Goal: Complete application form

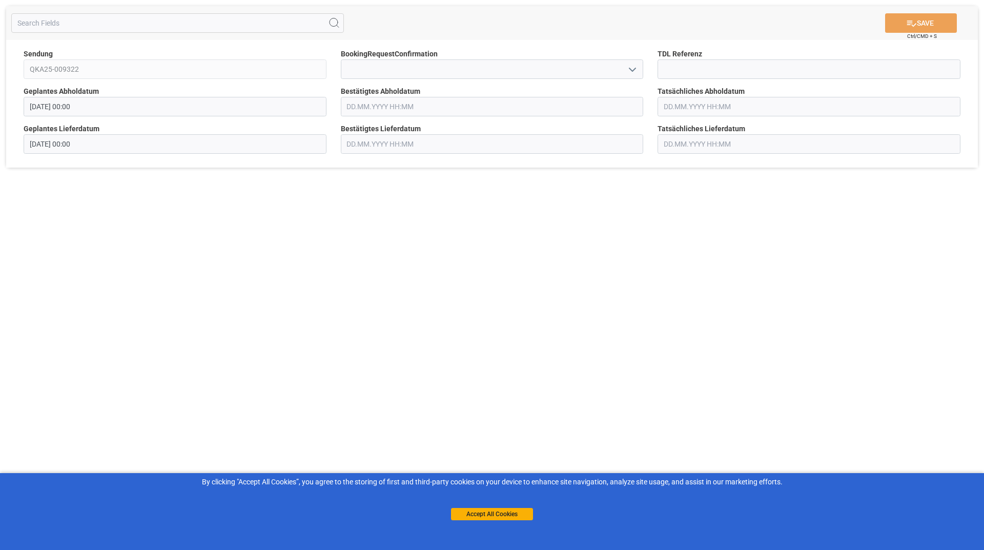
click at [632, 67] on icon "open menu" at bounding box center [632, 70] width 12 height 12
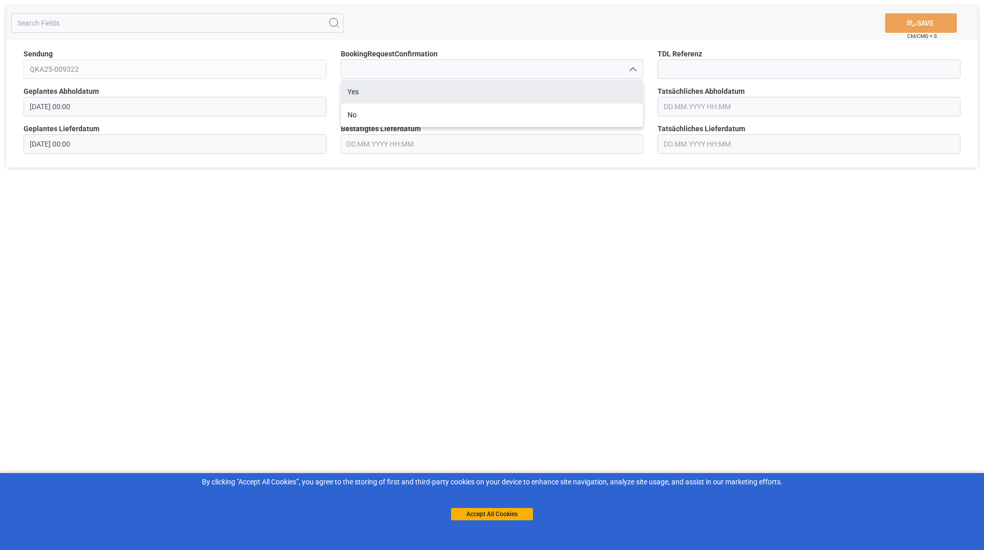
click at [469, 96] on div "Yes" at bounding box center [492, 91] width 302 height 23
type input "Yes"
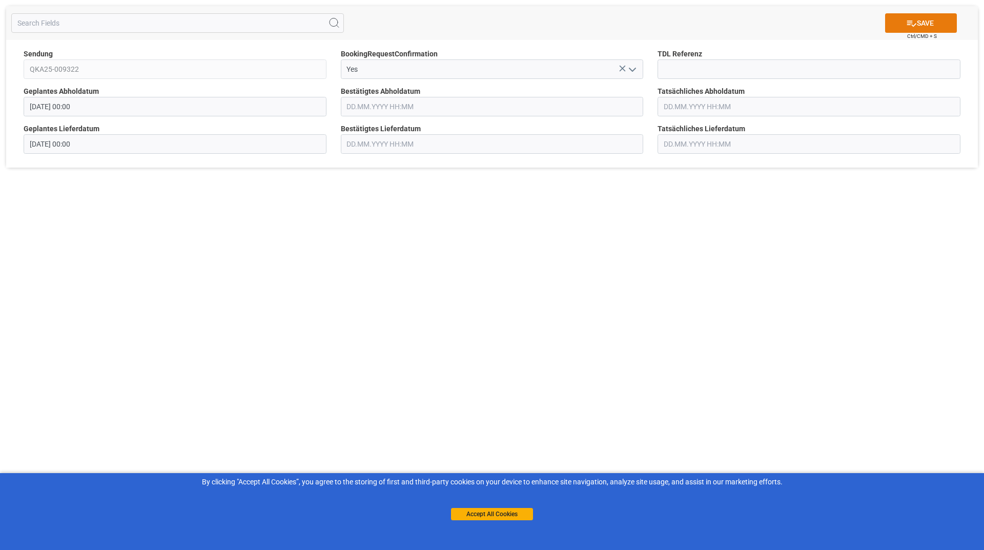
click at [932, 21] on button "SAVE" at bounding box center [921, 22] width 72 height 19
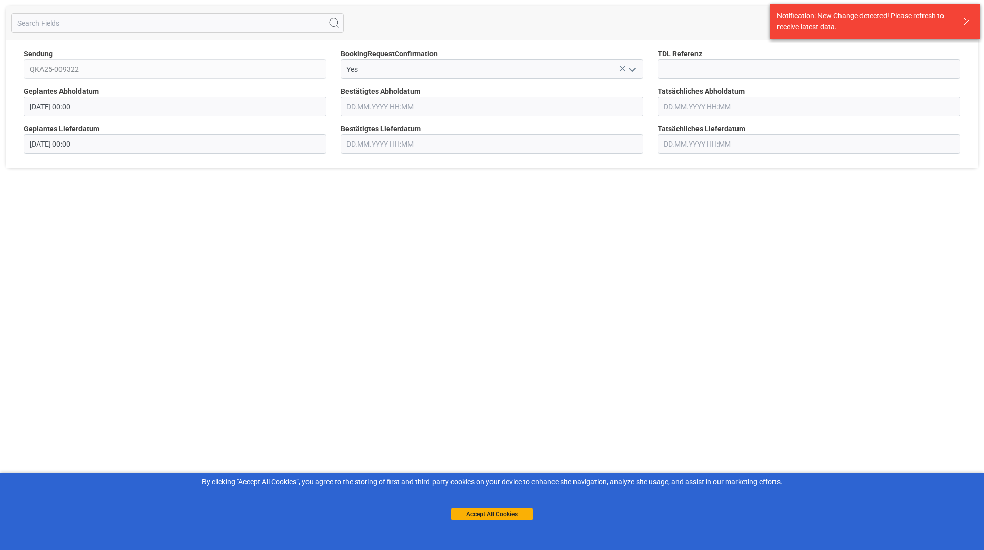
click at [965, 18] on icon at bounding box center [966, 21] width 12 height 12
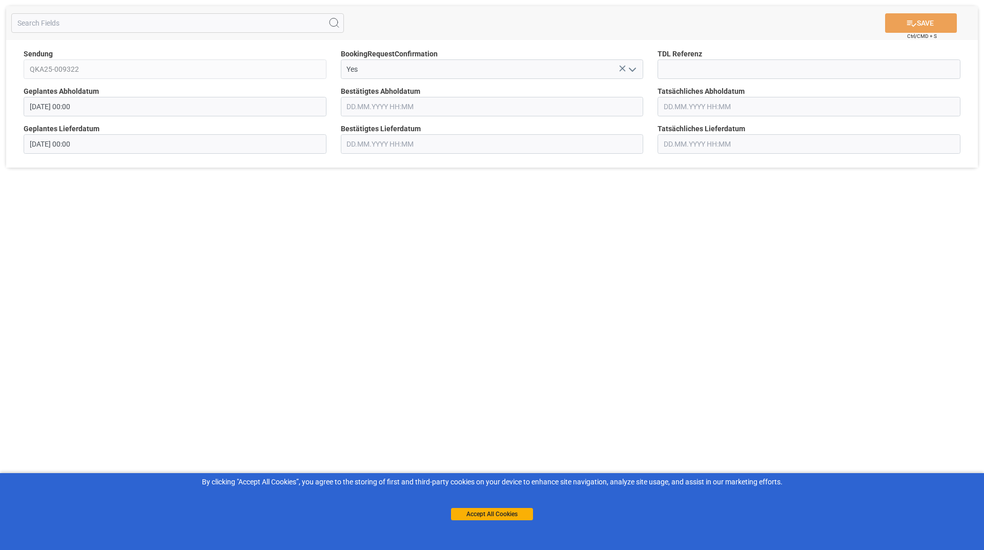
click at [623, 68] on div "Yes" at bounding box center [492, 68] width 303 height 19
click at [624, 68] on button "open menu" at bounding box center [631, 69] width 15 height 16
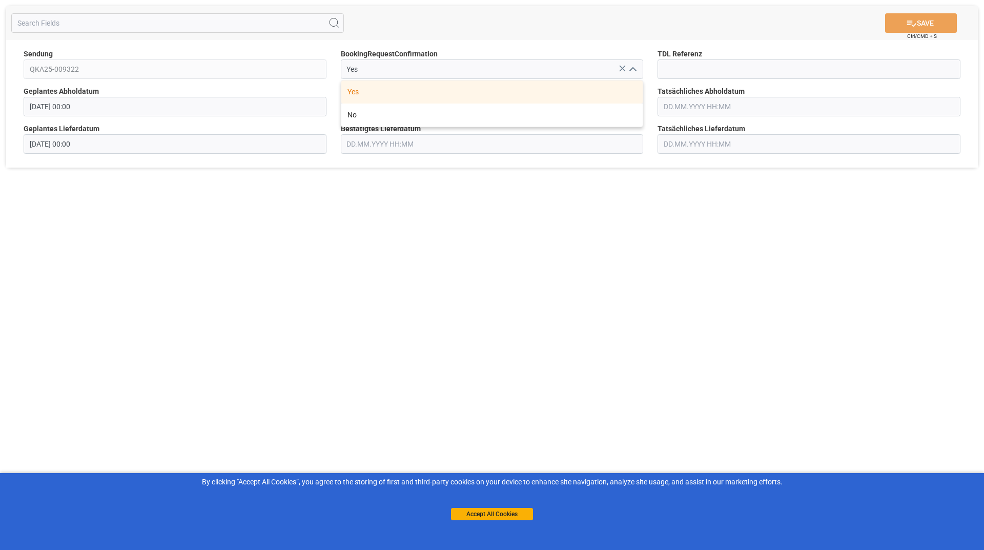
click at [511, 91] on div "Yes" at bounding box center [492, 91] width 302 height 23
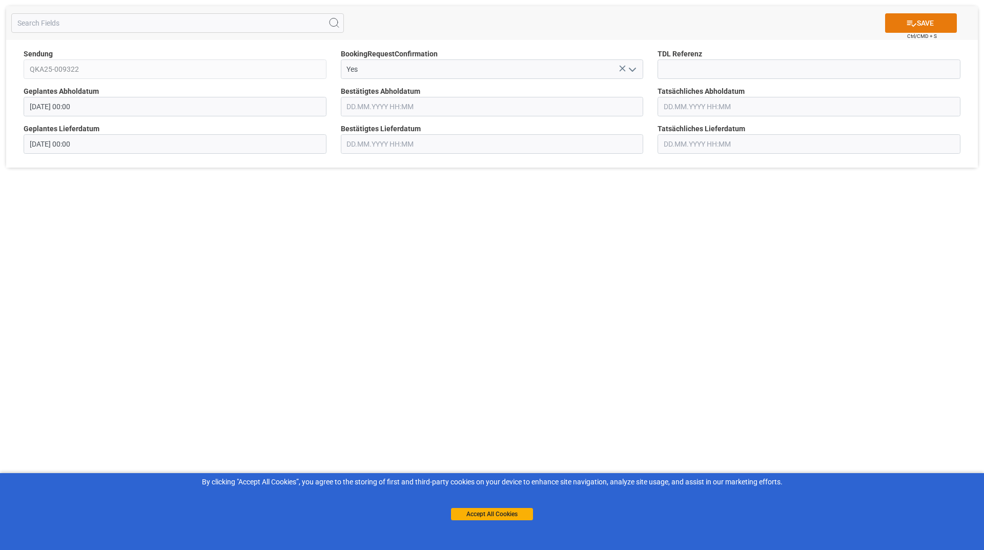
click at [925, 21] on button "SAVE" at bounding box center [921, 22] width 72 height 19
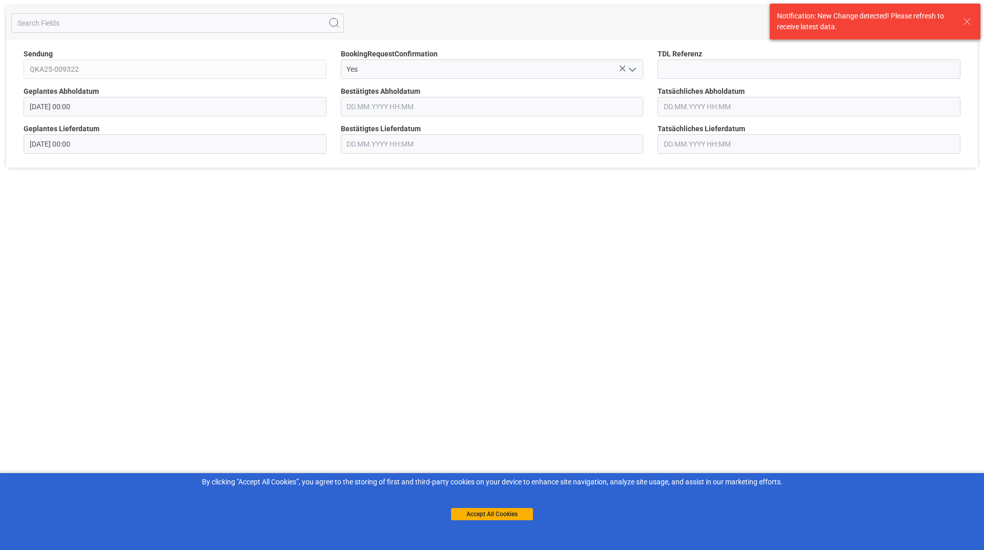
click at [968, 21] on icon at bounding box center [966, 21] width 12 height 12
